Goal: Information Seeking & Learning: Learn about a topic

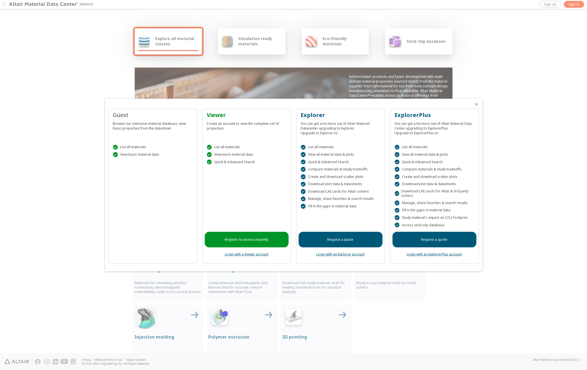
click at [478, 104] on icon "Close" at bounding box center [477, 104] width 4 height 4
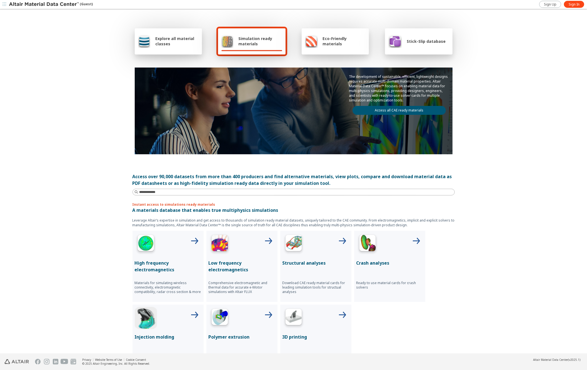
click at [169, 46] on div "Explore all material classes" at bounding box center [168, 40] width 61 height 13
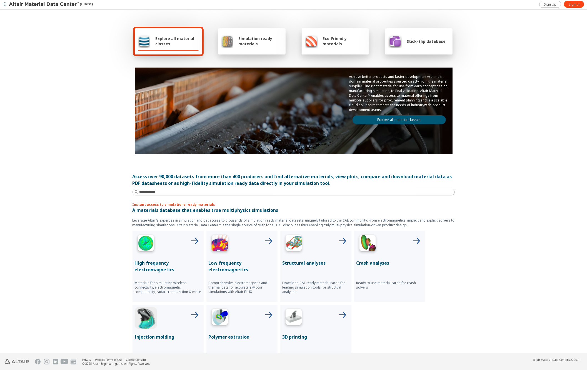
click at [383, 120] on link "Explore all material classes" at bounding box center [399, 119] width 93 height 9
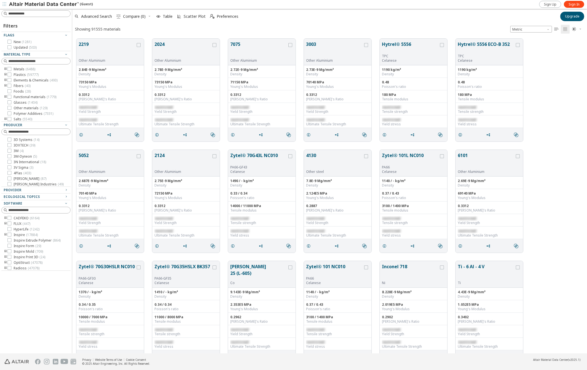
scroll to position [314, 510]
